Goal: Find specific page/section: Find specific page/section

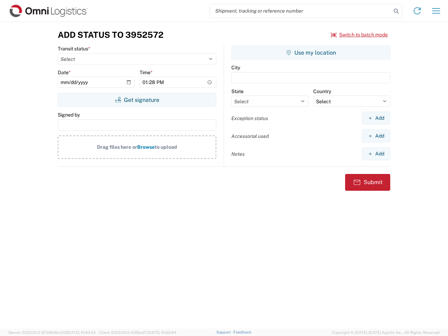
click at [301, 11] on input "search" at bounding box center [300, 10] width 181 height 13
click at [396, 11] on icon at bounding box center [396, 11] width 10 height 10
click at [417, 11] on icon at bounding box center [416, 10] width 11 height 11
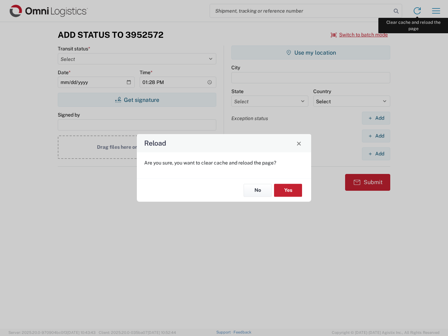
click at [436, 11] on div "Reload Are you sure, you want to clear cache and reload the page? No Yes" at bounding box center [224, 168] width 448 height 336
click at [359, 35] on div "Reload Are you sure, you want to clear cache and reload the page? No Yes" at bounding box center [224, 168] width 448 height 336
click at [137, 100] on div "Reload Are you sure, you want to clear cache and reload the page? No Yes" at bounding box center [224, 168] width 448 height 336
click at [311, 52] on div "Reload Are you sure, you want to clear cache and reload the page? No Yes" at bounding box center [224, 168] width 448 height 336
click at [376, 118] on div "Reload Are you sure, you want to clear cache and reload the page? No Yes" at bounding box center [224, 168] width 448 height 336
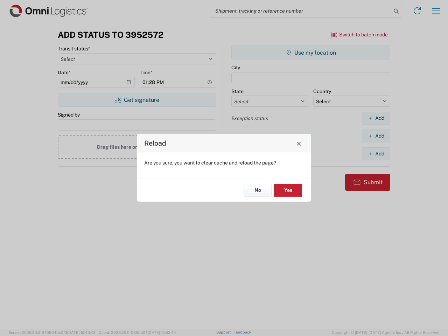
click at [376, 136] on div "Reload Are you sure, you want to clear cache and reload the page? No Yes" at bounding box center [224, 168] width 448 height 336
click at [376, 154] on div "Reload Are you sure, you want to clear cache and reload the page? No Yes" at bounding box center [224, 168] width 448 height 336
